Goal: Transaction & Acquisition: Obtain resource

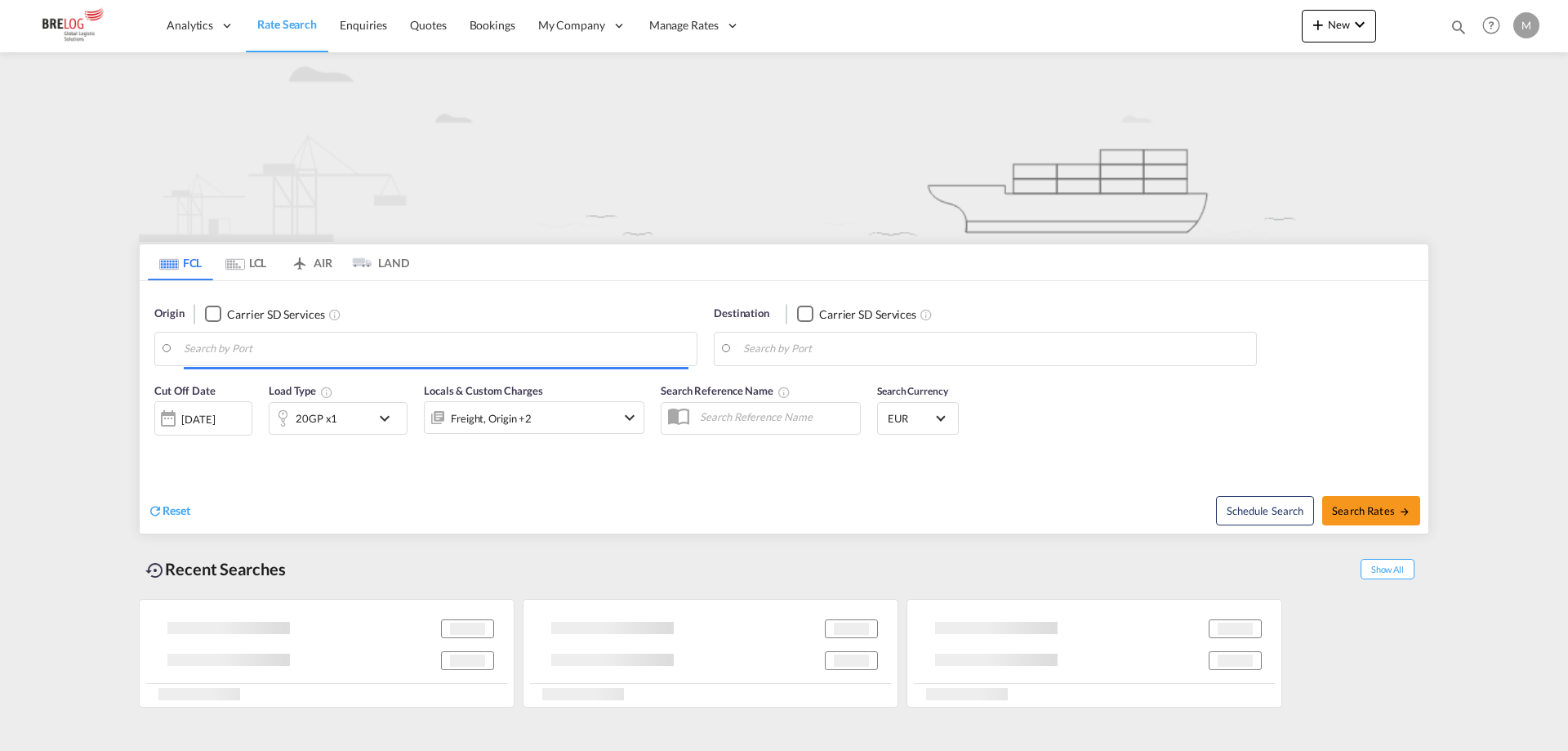
type input "[GEOGRAPHIC_DATA], [GEOGRAPHIC_DATA]"
type input "Callao, PECLL"
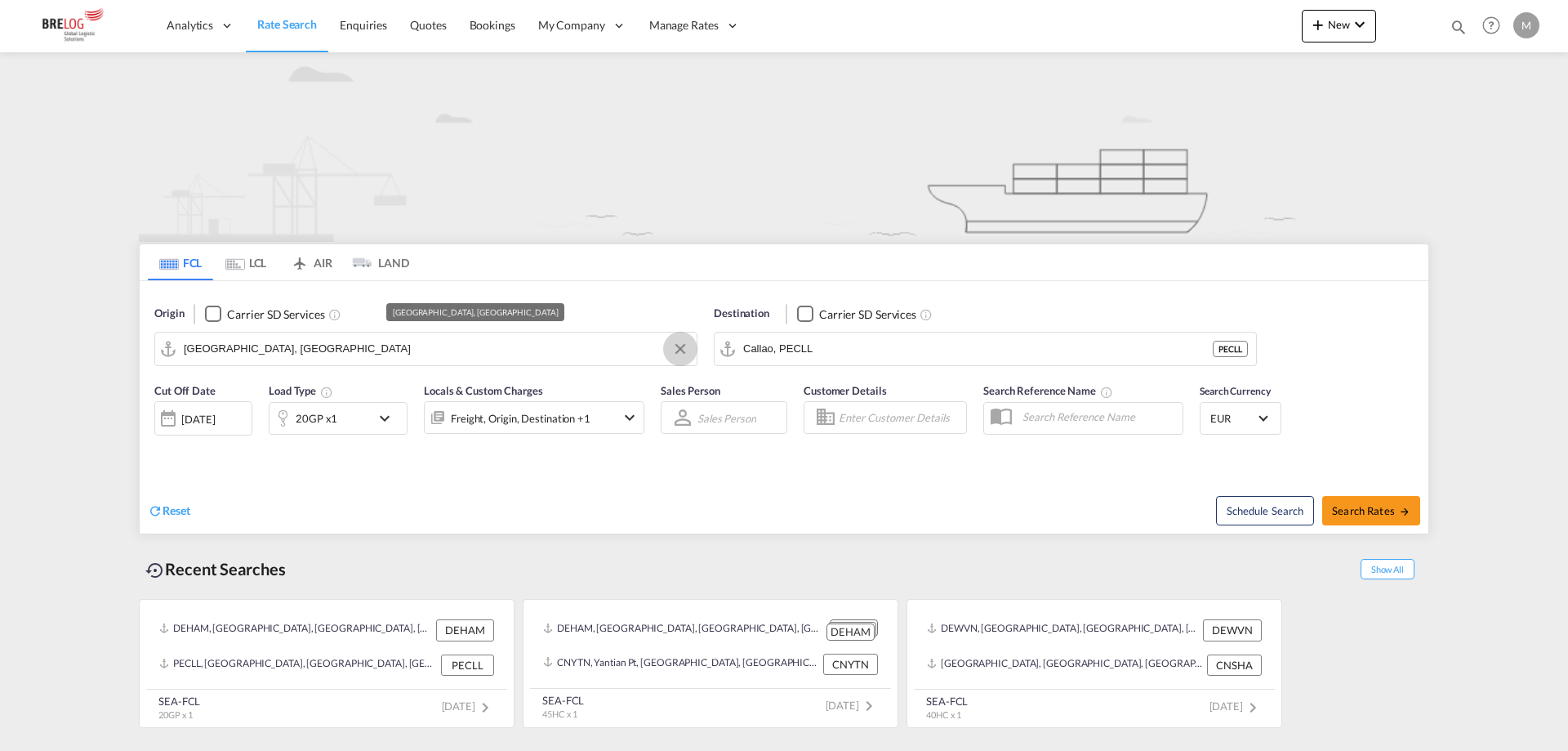
click at [678, 347] on button "Clear Input" at bounding box center [680, 348] width 25 height 25
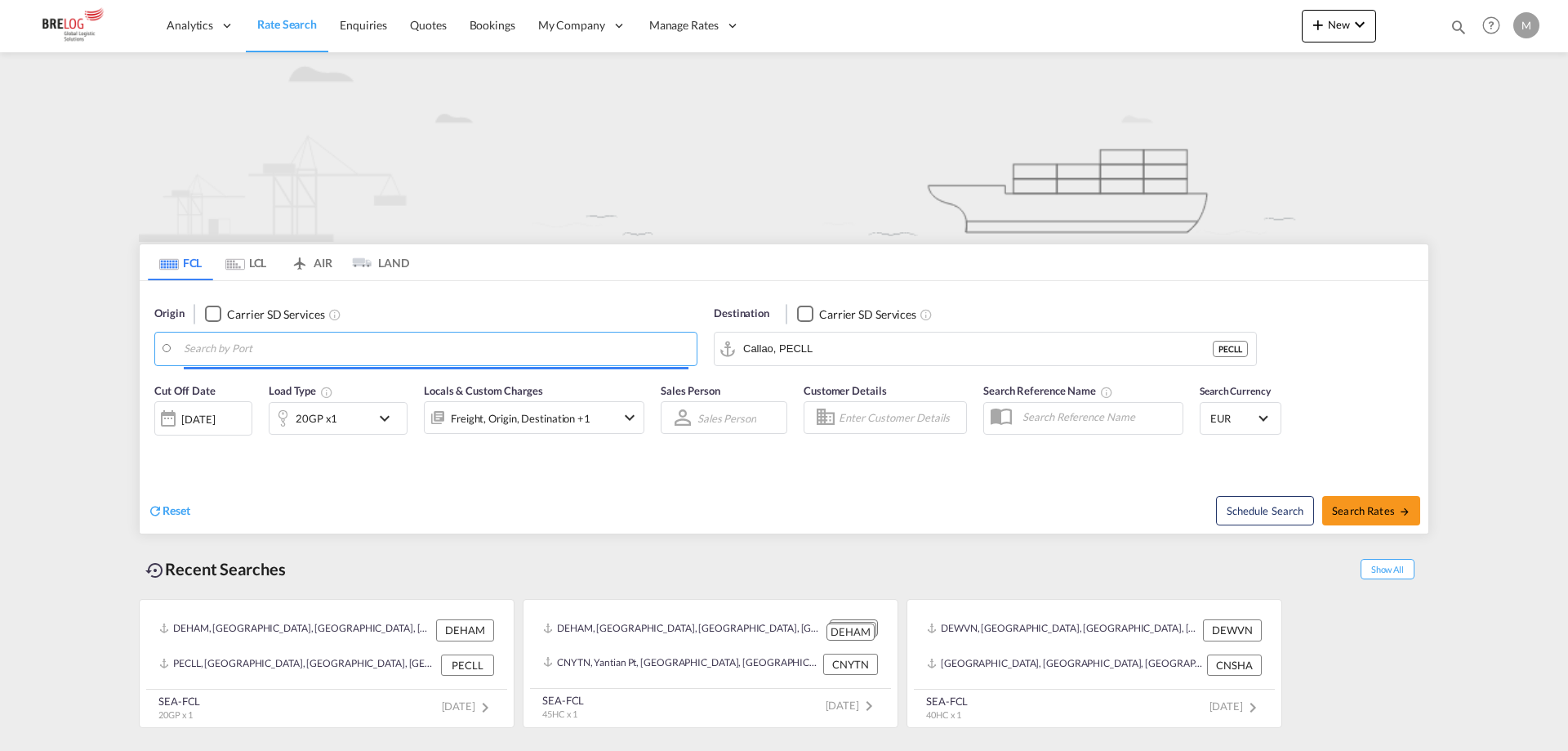
click at [485, 354] on body "Analytics Reports Dashboard Rate Search Enquiries Quotes Bookings" at bounding box center [784, 375] width 1568 height 751
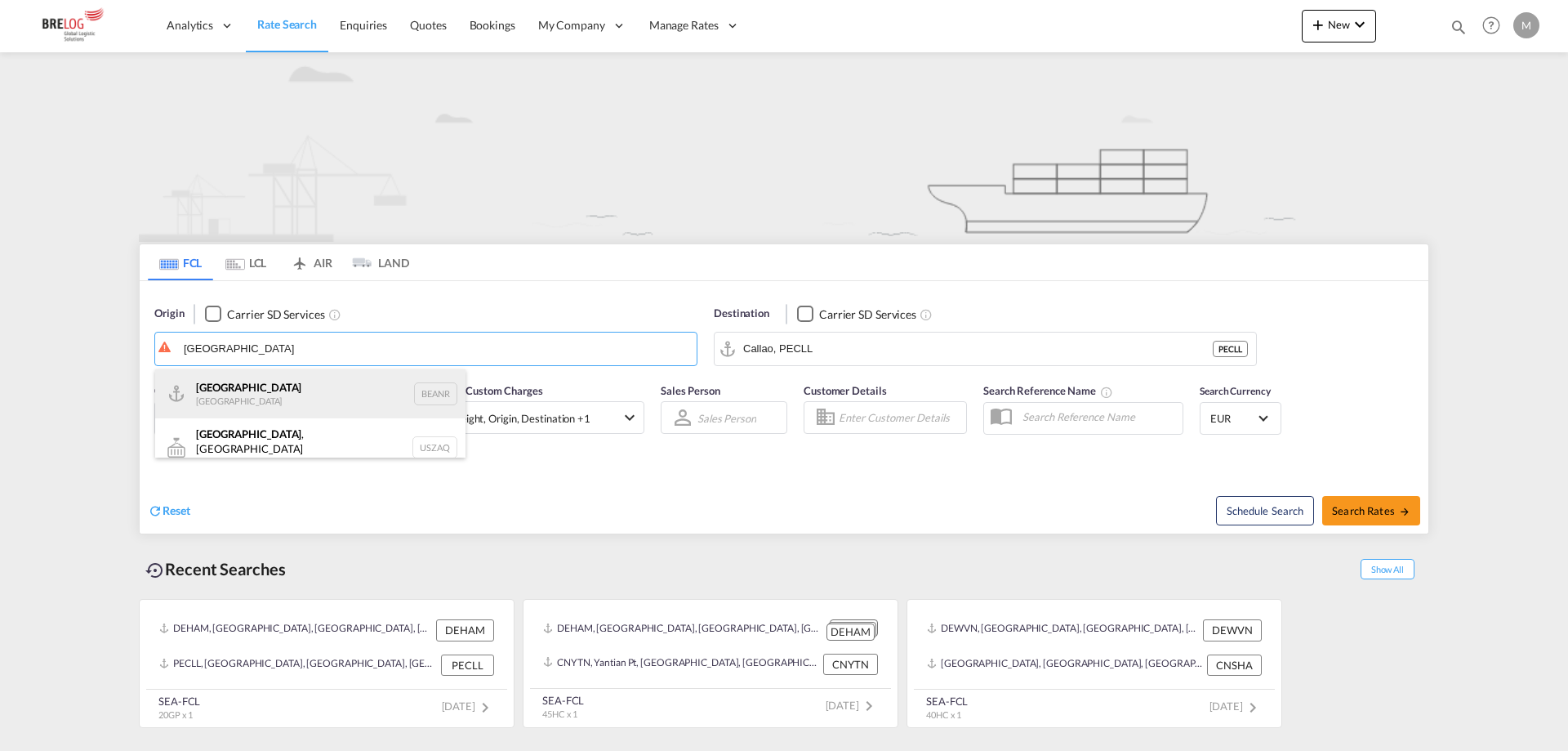
click at [285, 391] on div "Antwerp [GEOGRAPHIC_DATA] BEANR" at bounding box center [311, 393] width 311 height 49
type input "[GEOGRAPHIC_DATA], BEANR"
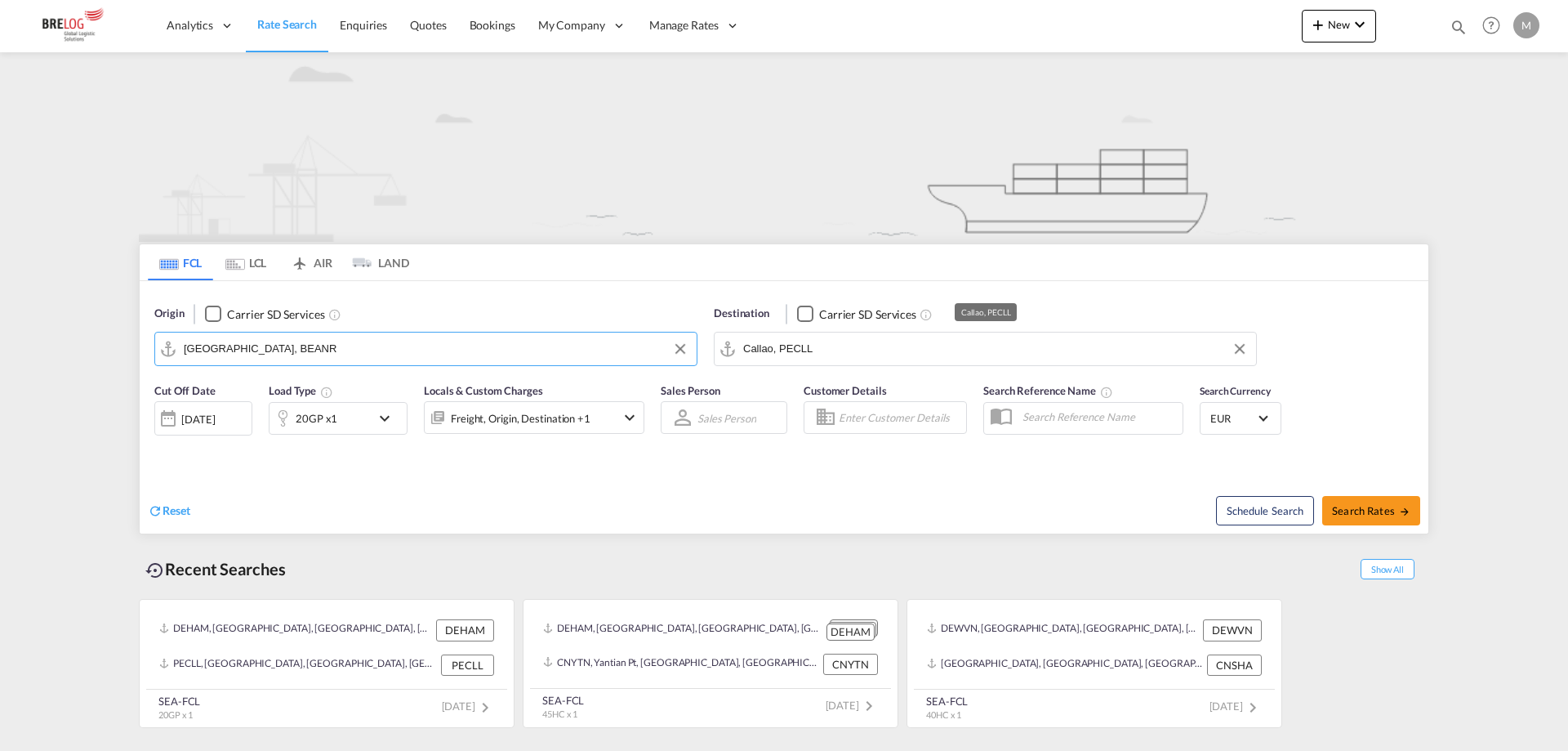
click at [859, 352] on input "Callao, PECLL" at bounding box center [995, 348] width 504 height 25
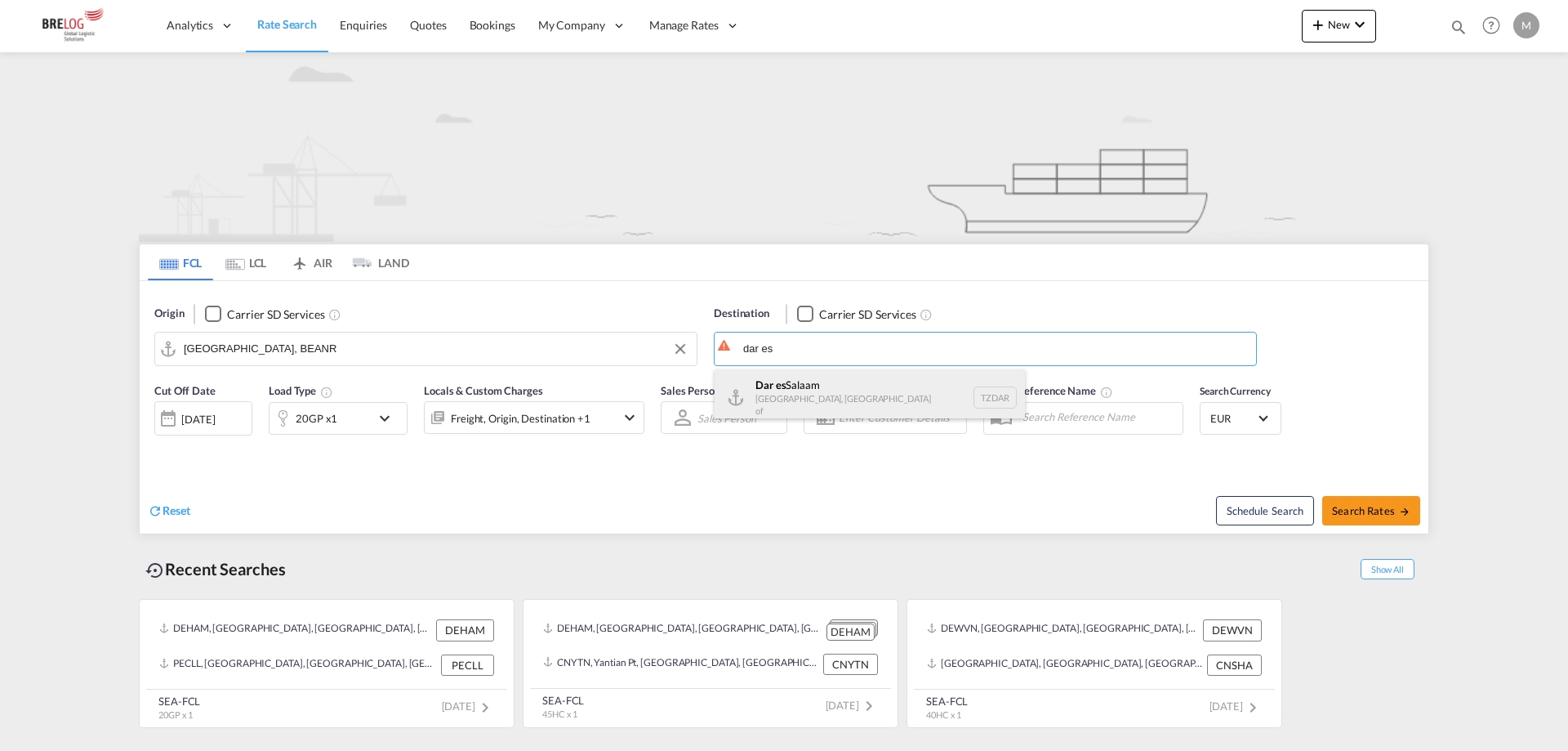
click at [863, 382] on div "[GEOGRAPHIC_DATA] [GEOGRAPHIC_DATA], [GEOGRAPHIC_DATA] TZDAR" at bounding box center [870, 397] width 311 height 57
type input "[GEOGRAPHIC_DATA], TZDAR"
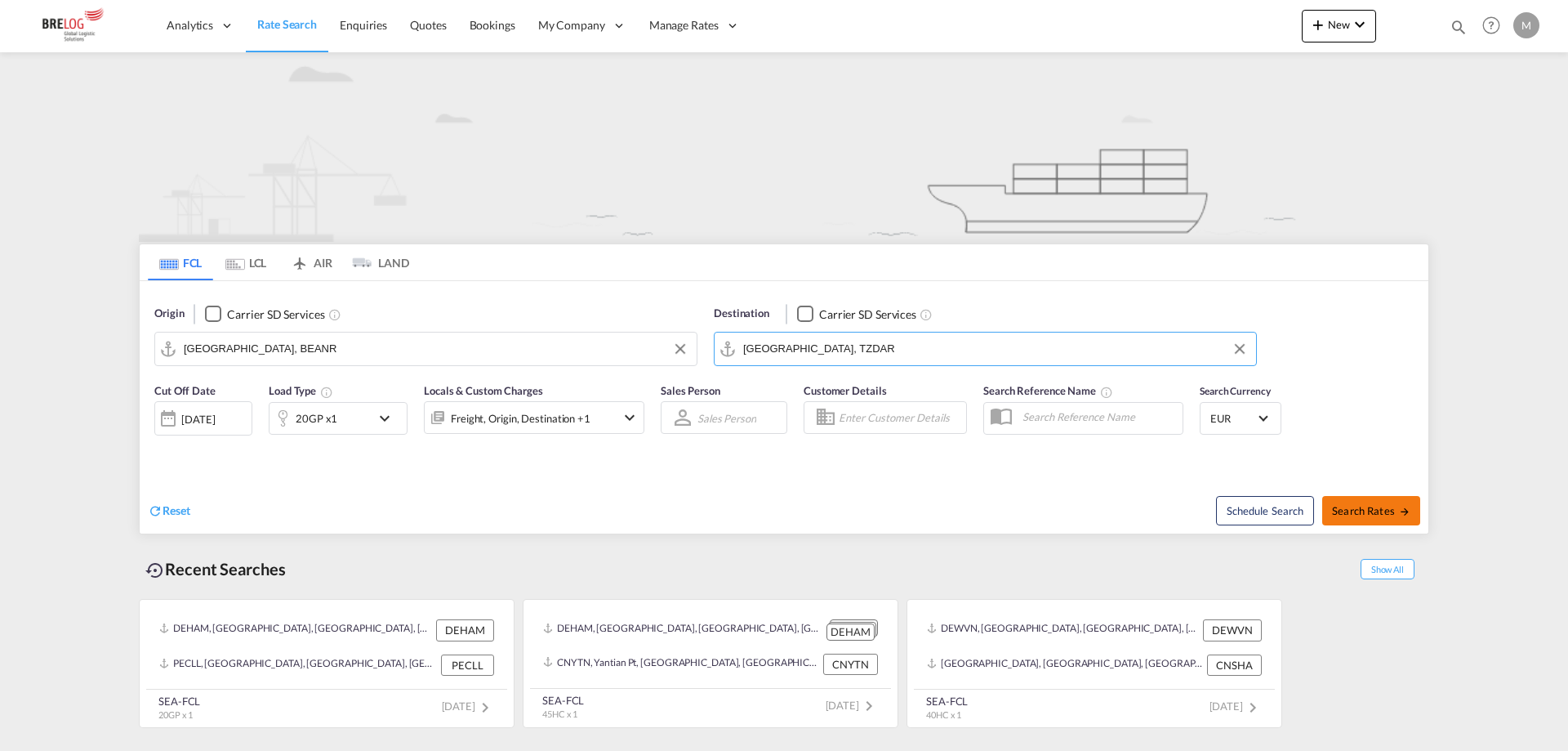
click at [1355, 507] on span "Search Rates" at bounding box center [1371, 510] width 78 height 13
type input "BEANR to TZDAR / [DATE]"
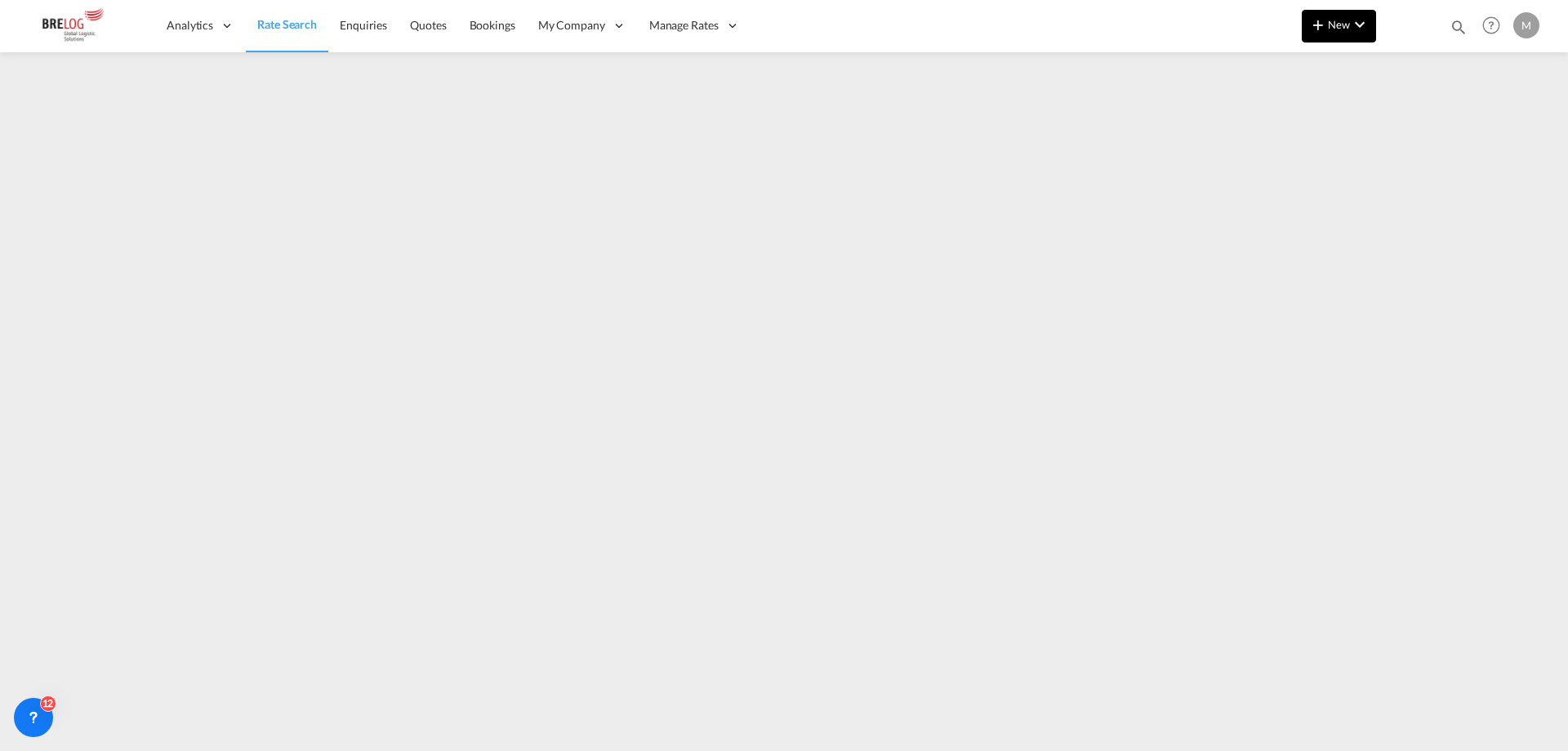
click at [1352, 27] on md-icon "icon-chevron-down" at bounding box center [1360, 24] width 20 height 20
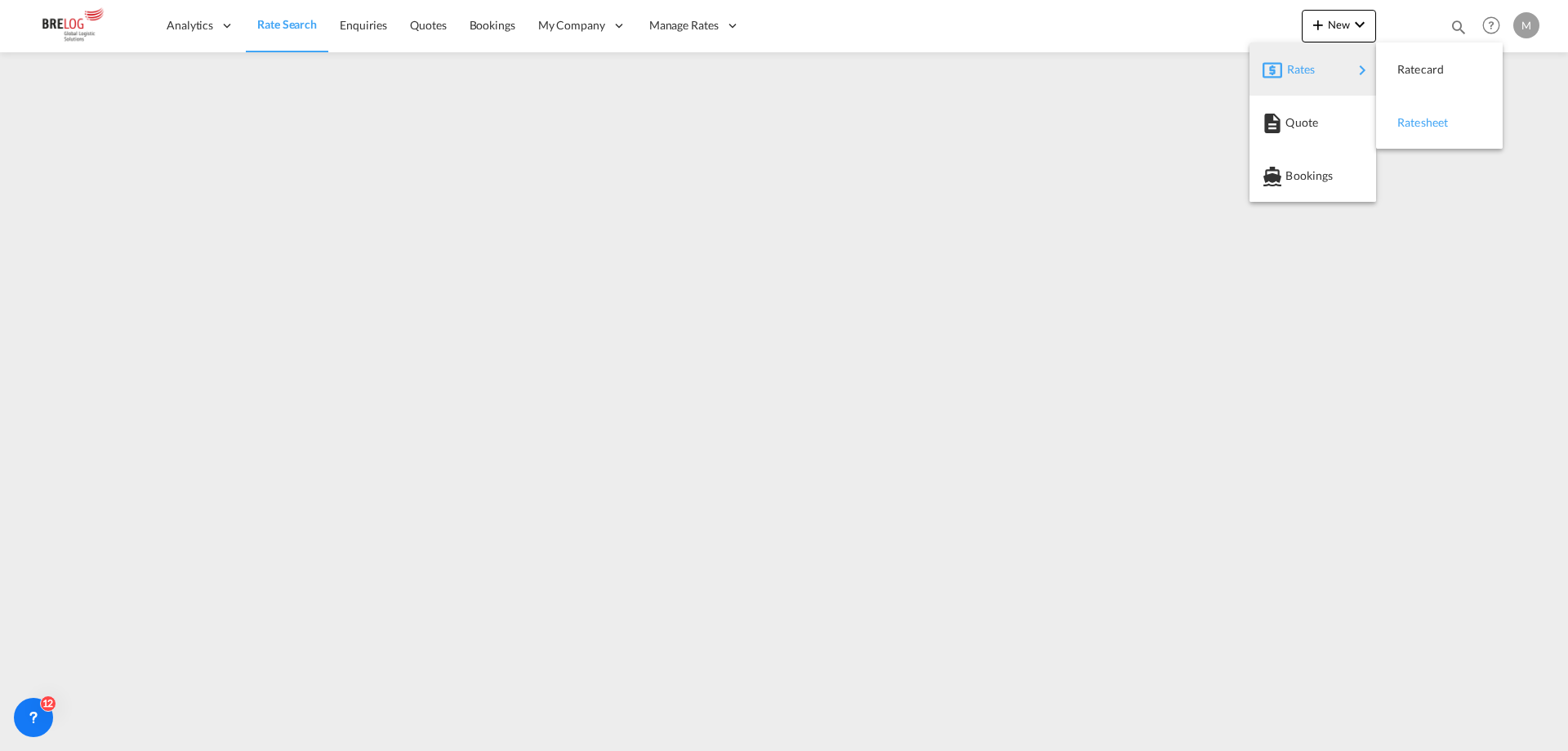
click at [1438, 132] on div "Ratesheet" at bounding box center [1427, 123] width 60 height 41
